Goal: Check status: Check status

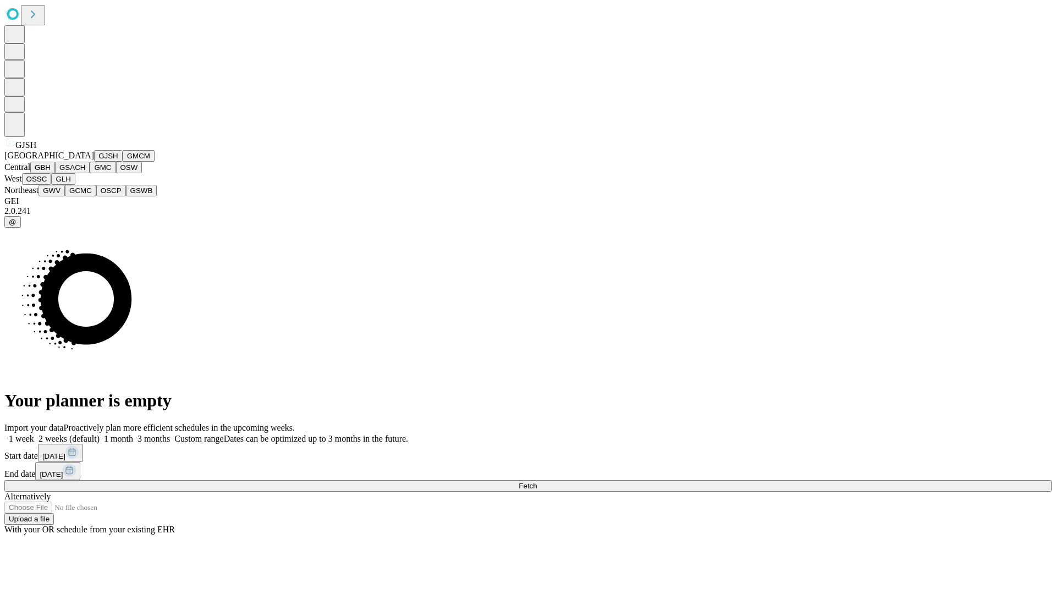
click at [94, 162] on button "GJSH" at bounding box center [108, 156] width 29 height 12
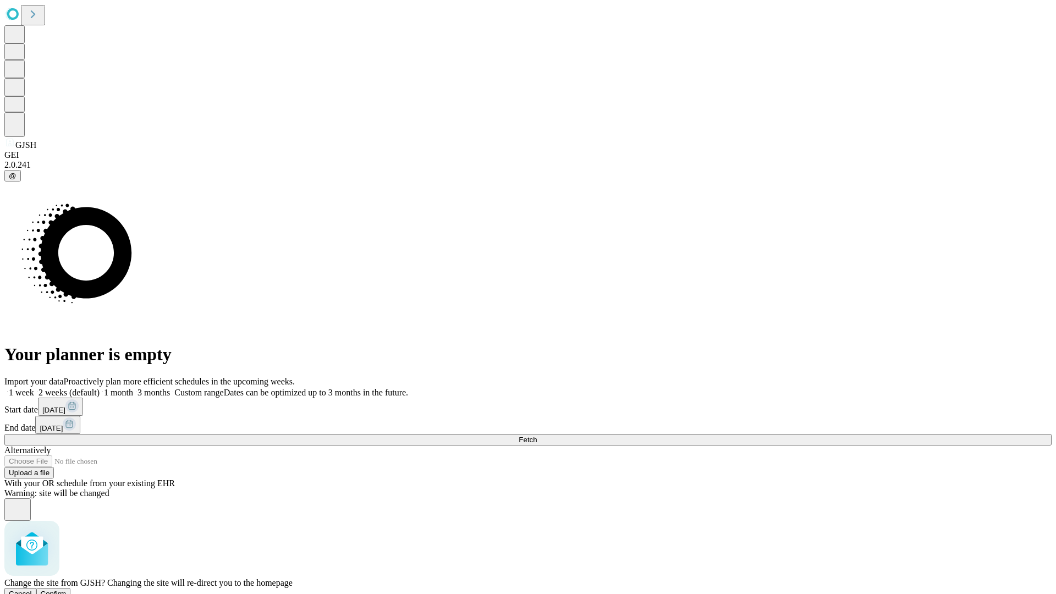
click at [67, 590] on span "Confirm" at bounding box center [54, 594] width 26 height 8
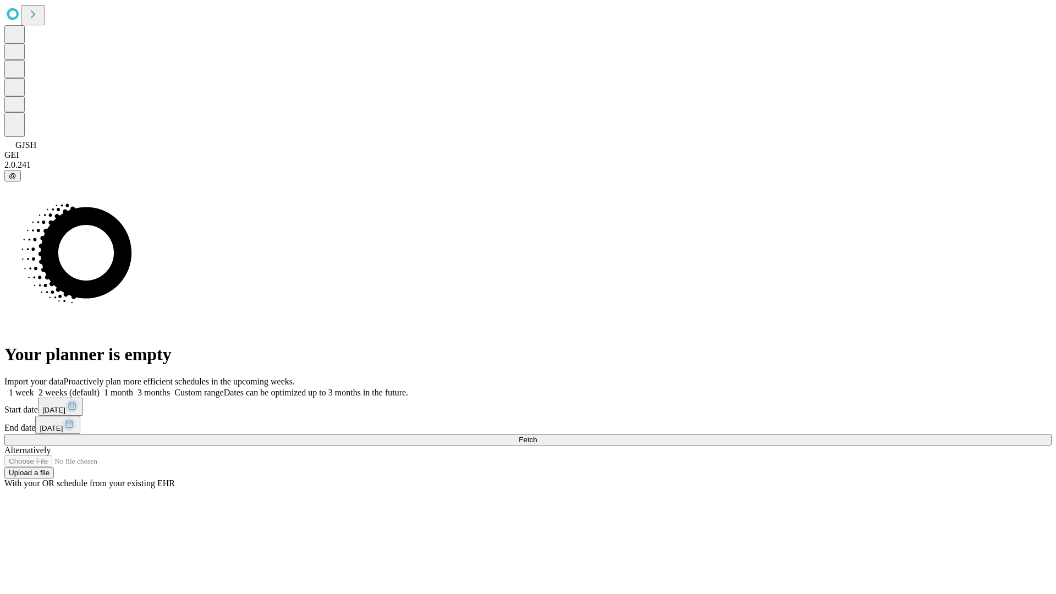
click at [133, 388] on label "1 month" at bounding box center [117, 392] width 34 height 9
click at [537, 436] on span "Fetch" at bounding box center [528, 440] width 18 height 8
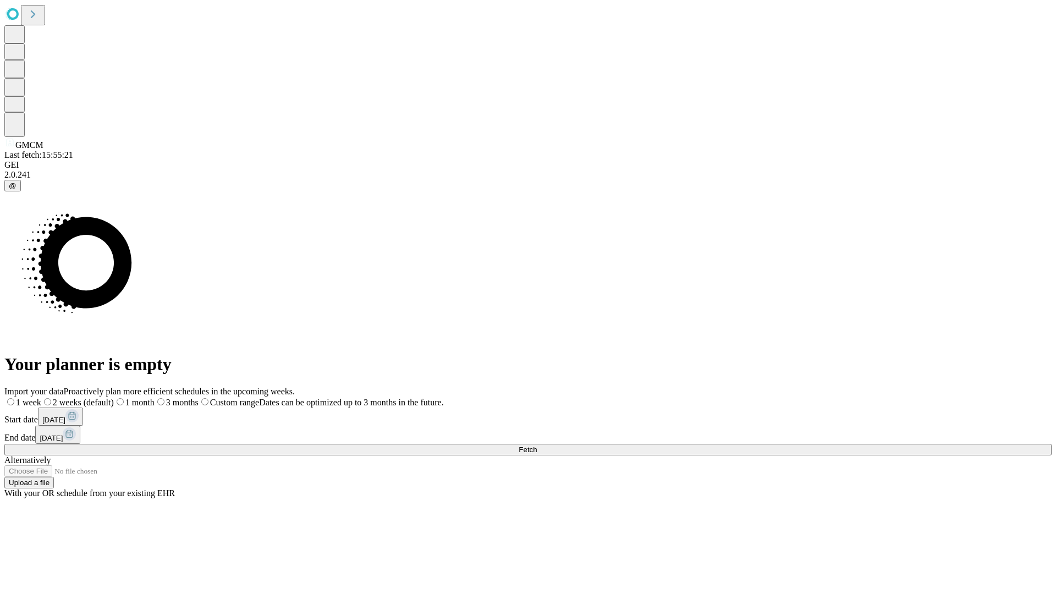
click at [155, 398] on label "1 month" at bounding box center [134, 402] width 41 height 9
click at [537, 446] on span "Fetch" at bounding box center [528, 450] width 18 height 8
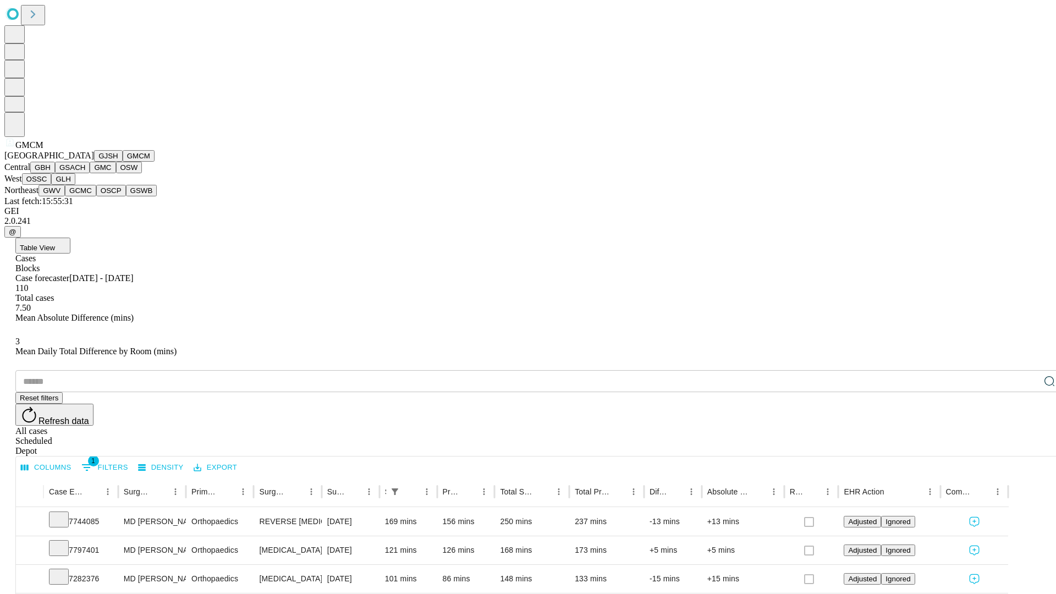
click at [55, 173] on button "GBH" at bounding box center [42, 168] width 25 height 12
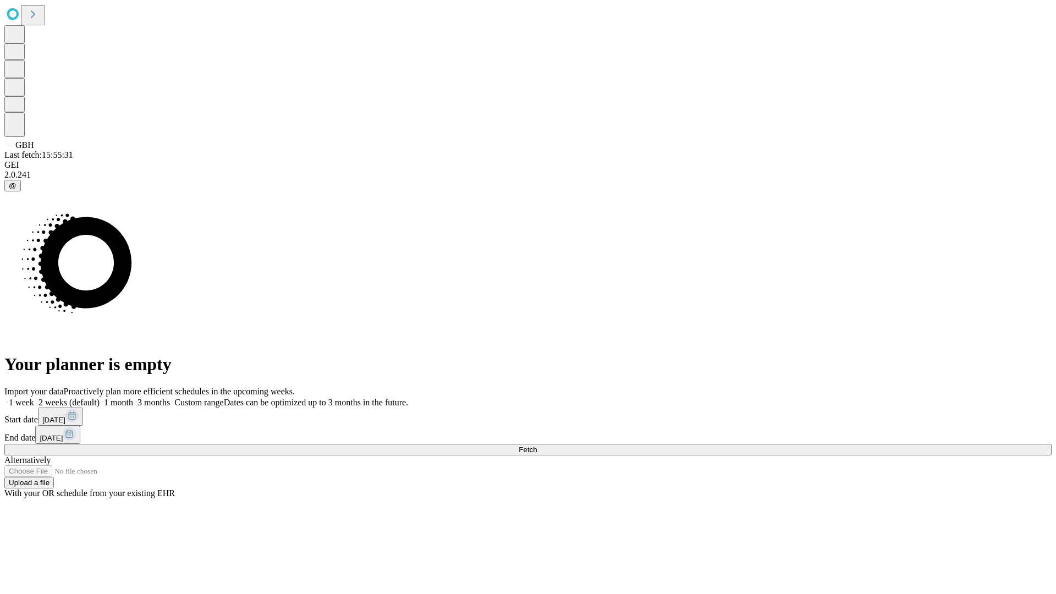
click at [133, 398] on label "1 month" at bounding box center [117, 402] width 34 height 9
click at [537, 446] on span "Fetch" at bounding box center [528, 450] width 18 height 8
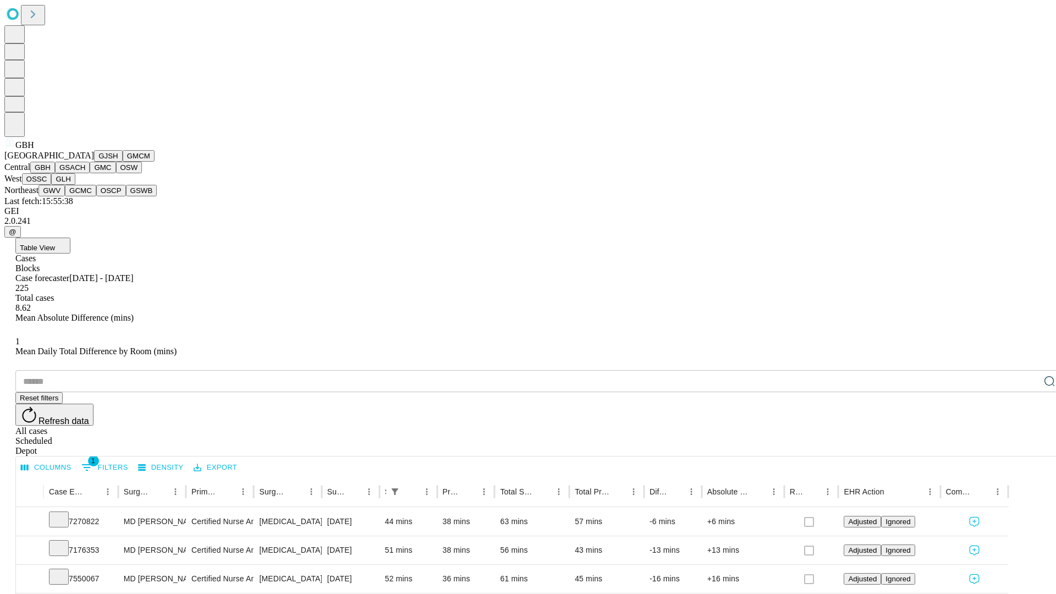
click at [85, 173] on button "GSACH" at bounding box center [72, 168] width 35 height 12
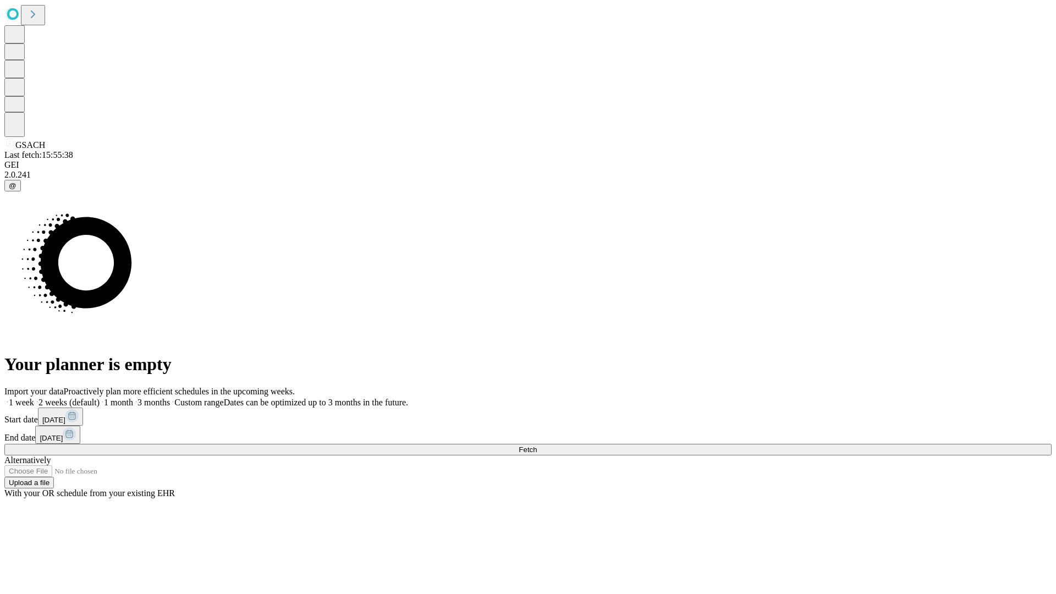
click at [133, 398] on label "1 month" at bounding box center [117, 402] width 34 height 9
click at [537, 446] on span "Fetch" at bounding box center [528, 450] width 18 height 8
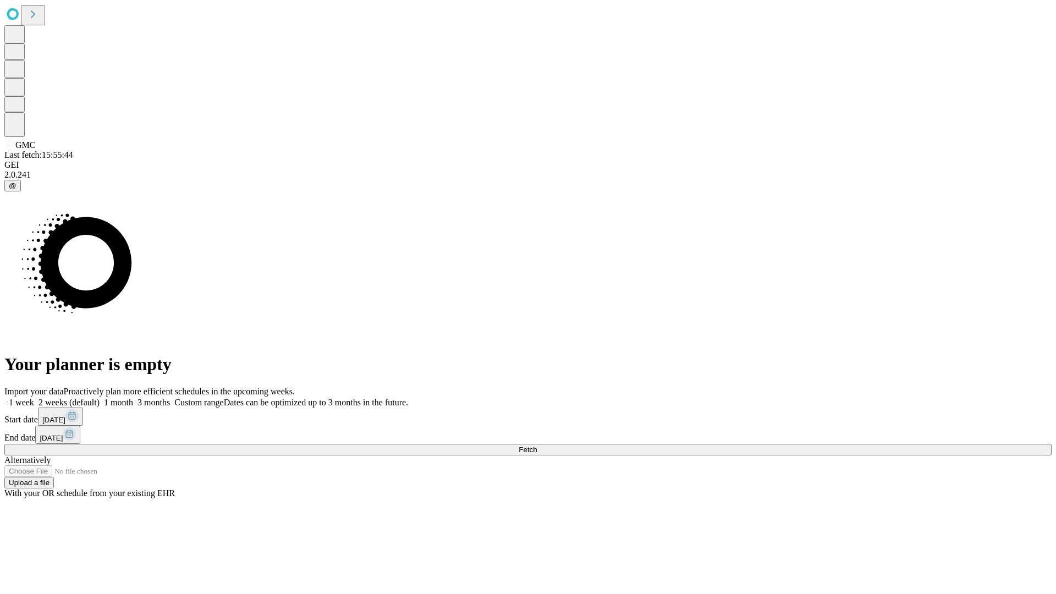
click at [133, 398] on label "1 month" at bounding box center [117, 402] width 34 height 9
click at [537, 446] on span "Fetch" at bounding box center [528, 450] width 18 height 8
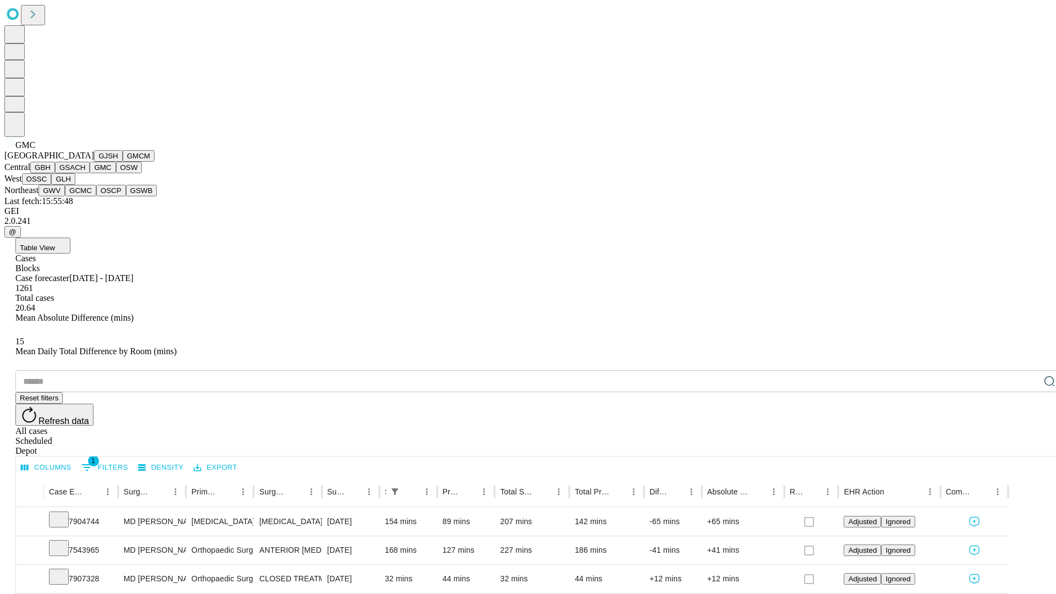
click at [116, 173] on button "OSW" at bounding box center [129, 168] width 26 height 12
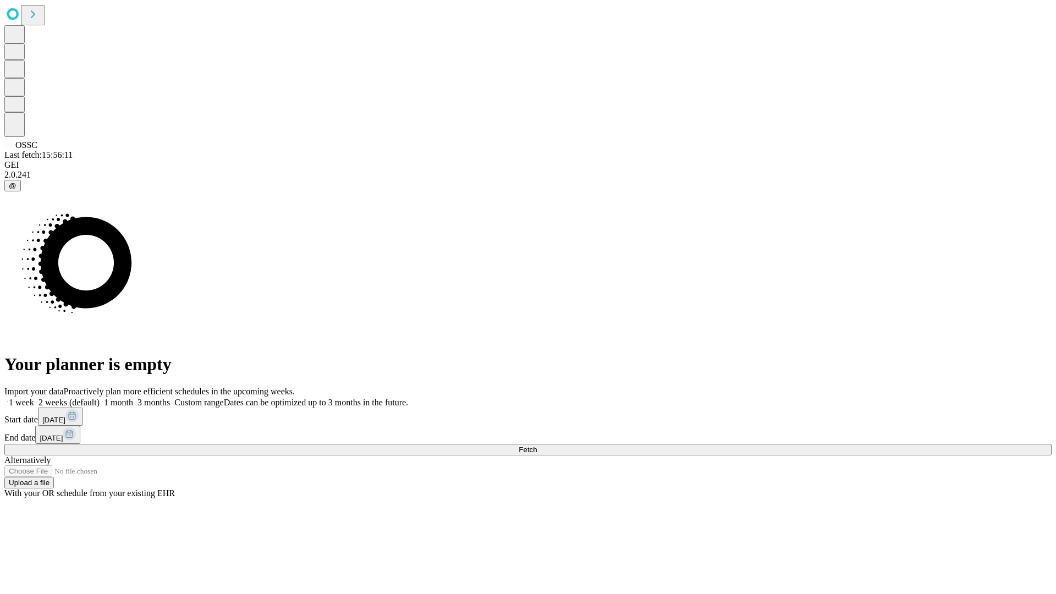
click at [133, 398] on label "1 month" at bounding box center [117, 402] width 34 height 9
click at [537, 446] on span "Fetch" at bounding box center [528, 450] width 18 height 8
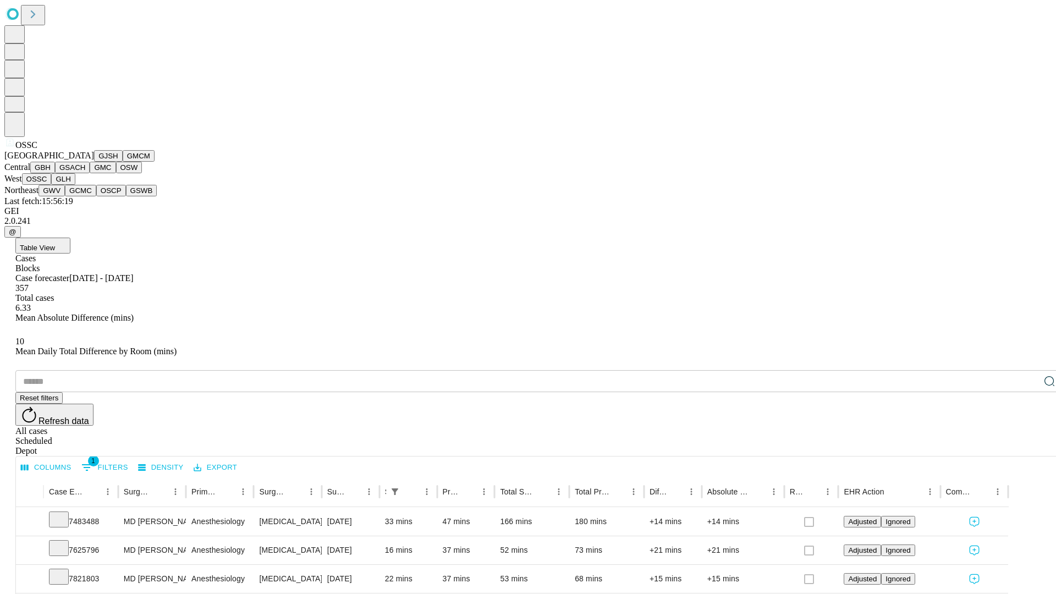
click at [75, 185] on button "GLH" at bounding box center [63, 179] width 24 height 12
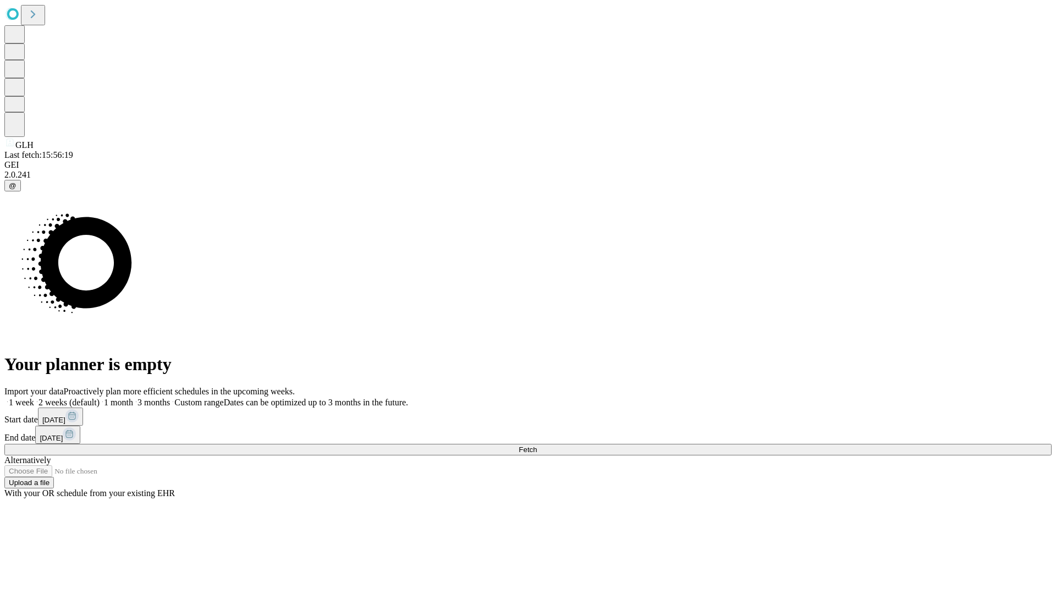
click at [133, 398] on label "1 month" at bounding box center [117, 402] width 34 height 9
click at [537, 446] on span "Fetch" at bounding box center [528, 450] width 18 height 8
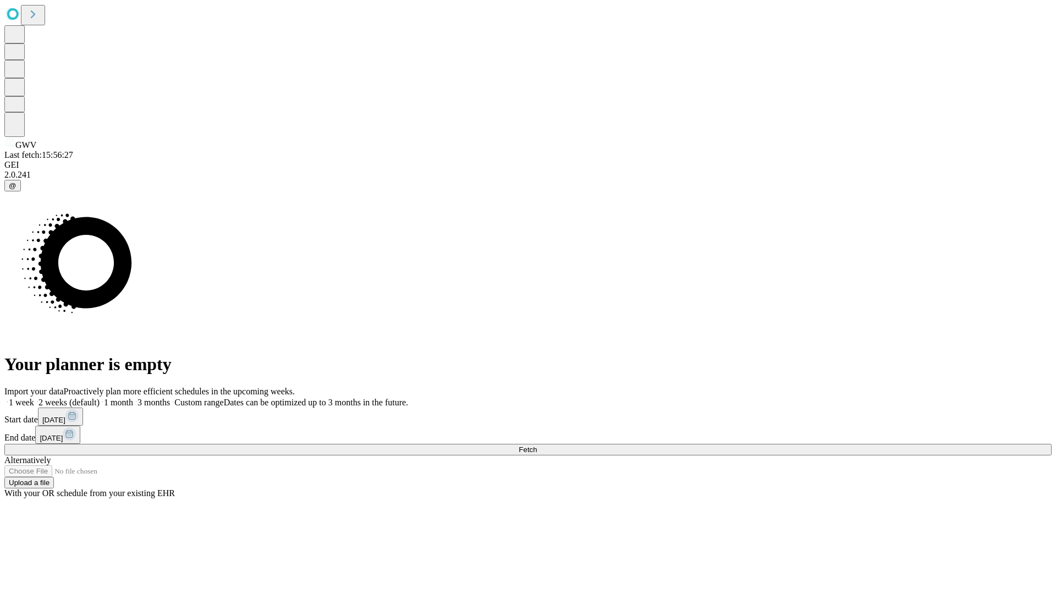
click at [133, 398] on label "1 month" at bounding box center [117, 402] width 34 height 9
click at [537, 446] on span "Fetch" at bounding box center [528, 450] width 18 height 8
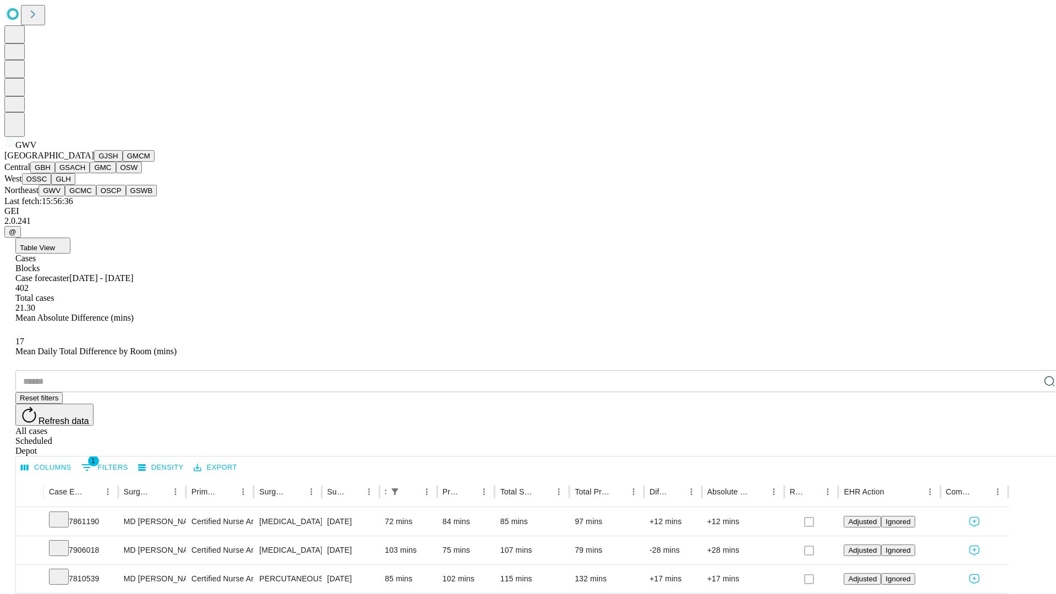
click at [85, 196] on button "GCMC" at bounding box center [80, 191] width 31 height 12
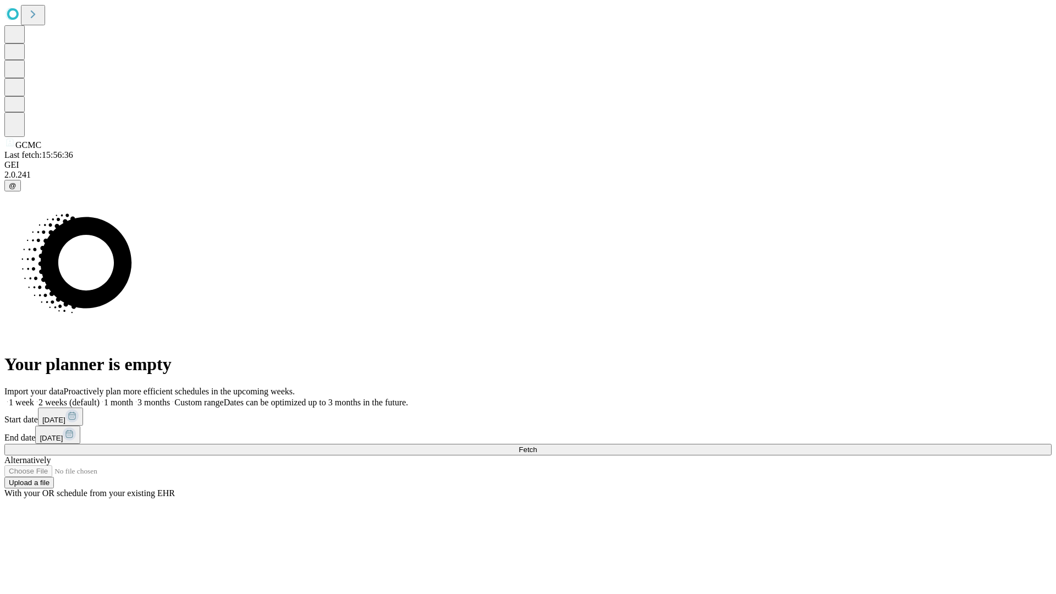
click at [537, 446] on span "Fetch" at bounding box center [528, 450] width 18 height 8
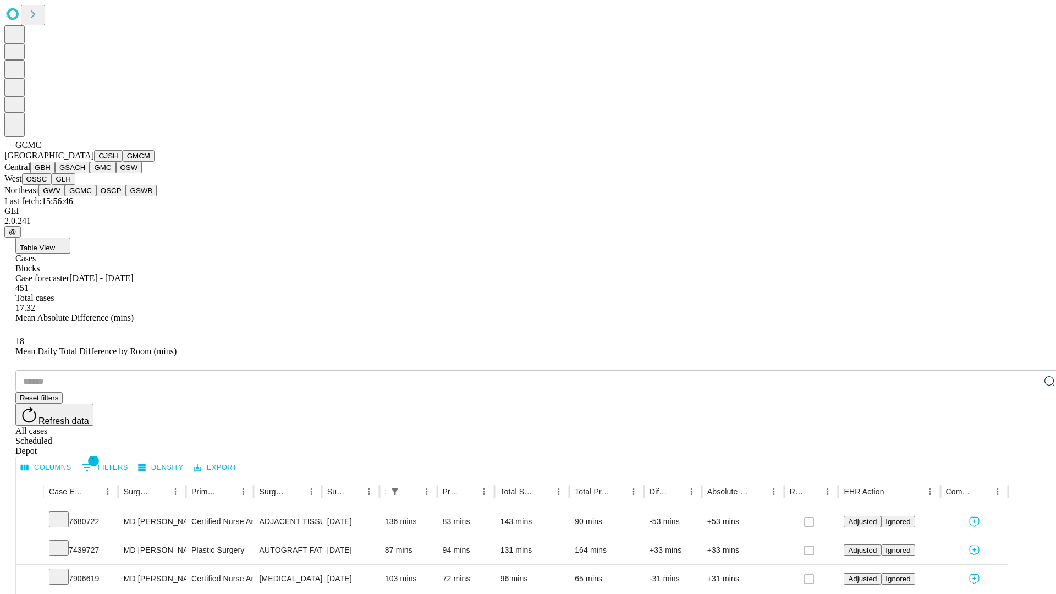
click at [96, 196] on button "OSCP" at bounding box center [111, 191] width 30 height 12
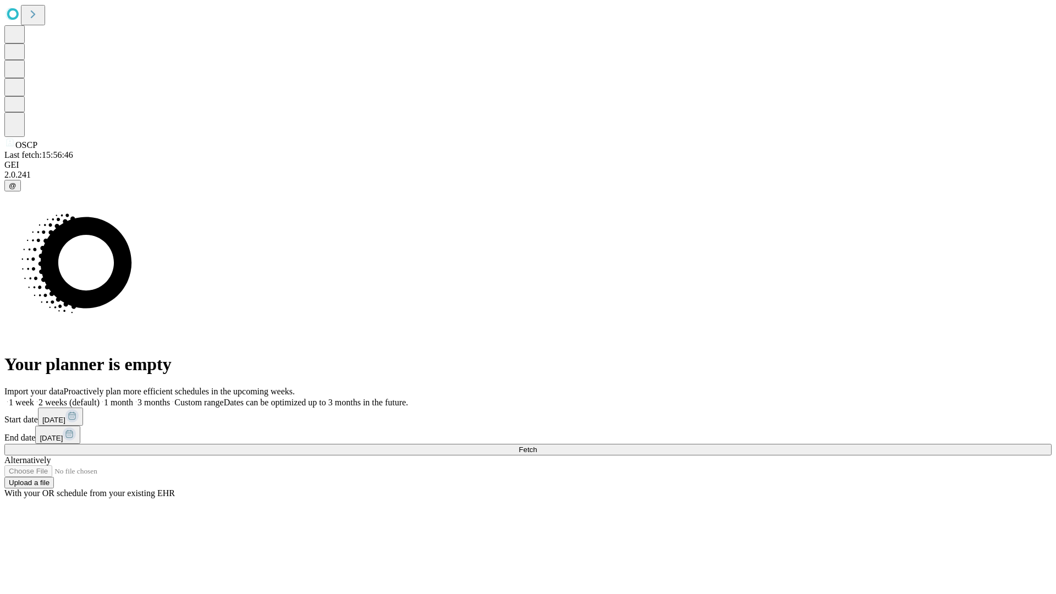
click at [133, 398] on label "1 month" at bounding box center [117, 402] width 34 height 9
click at [537, 446] on span "Fetch" at bounding box center [528, 450] width 18 height 8
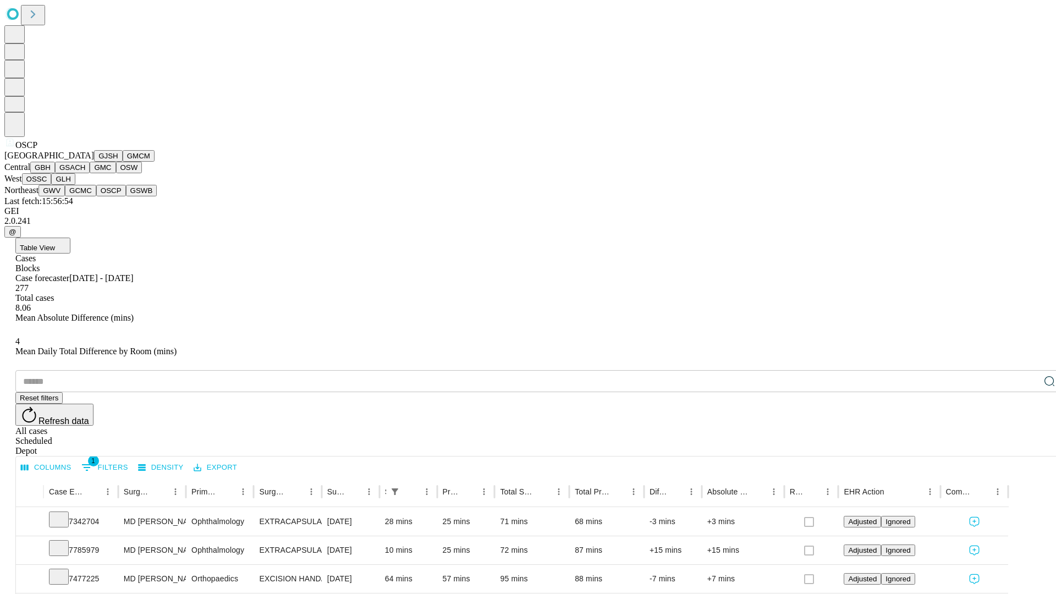
click at [126, 196] on button "GSWB" at bounding box center [141, 191] width 31 height 12
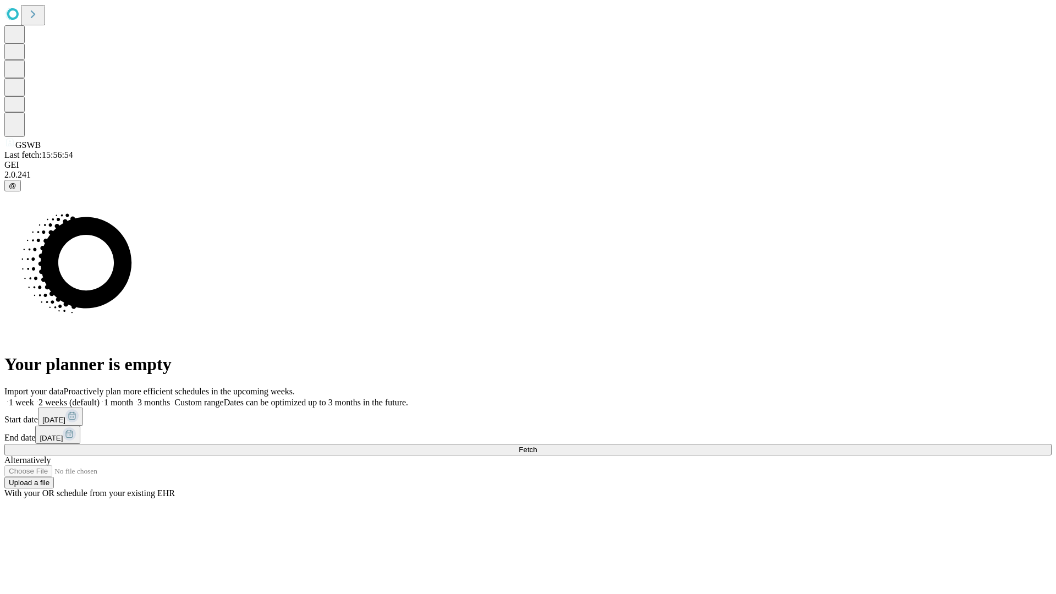
click at [133, 398] on label "1 month" at bounding box center [117, 402] width 34 height 9
click at [537, 446] on span "Fetch" at bounding box center [528, 450] width 18 height 8
